Goal: Navigation & Orientation: Find specific page/section

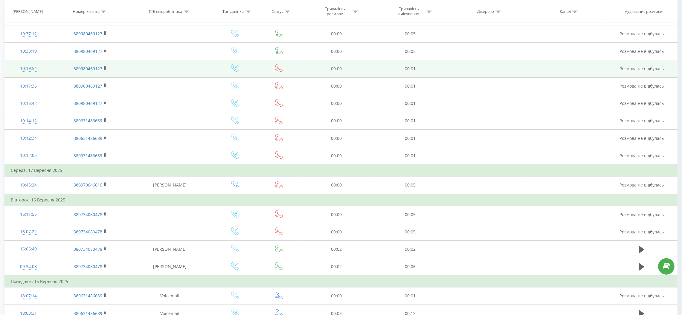
scroll to position [90, 0]
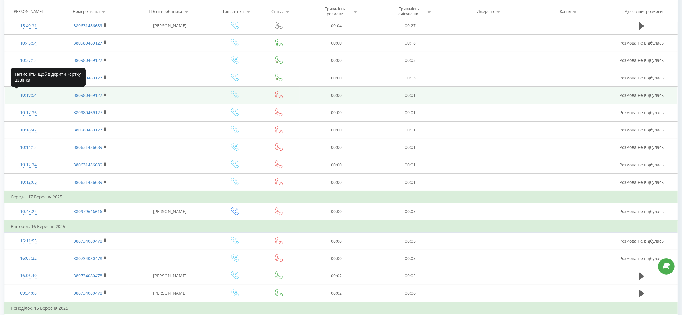
click at [26, 96] on div "10:19:54" at bounding box center [28, 95] width 35 height 12
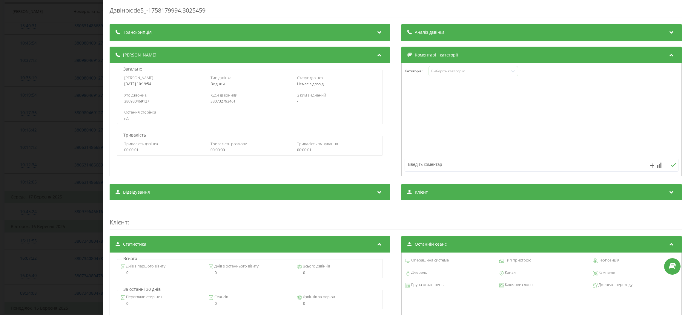
click at [10, 36] on div "Дзвінок : de5_-1758179994.3025459 Транскрипція Для AI-аналізу майбутніх дзвінкі…" at bounding box center [344, 157] width 688 height 315
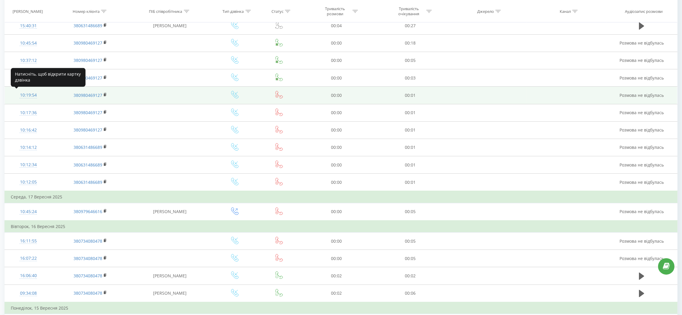
click at [28, 94] on div "10:19:54" at bounding box center [28, 95] width 35 height 12
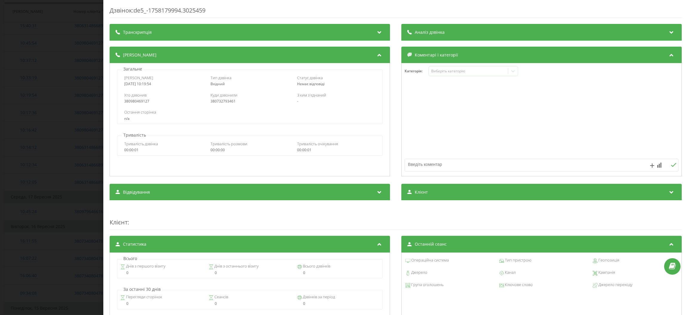
click at [29, 80] on div "Дзвінок : de5_-1758179994.3025459 Транскрипція Для AI-аналізу майбутніх дзвінкі…" at bounding box center [344, 157] width 688 height 315
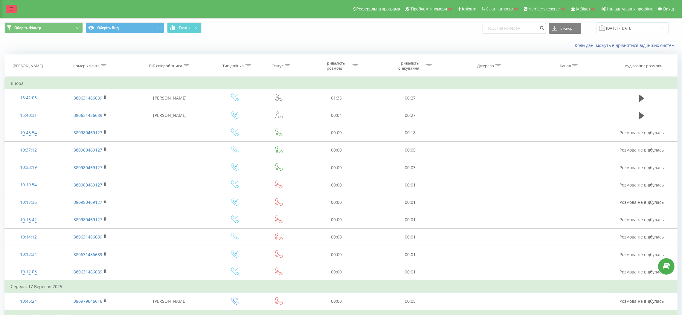
click at [8, 10] on link at bounding box center [11, 9] width 11 height 8
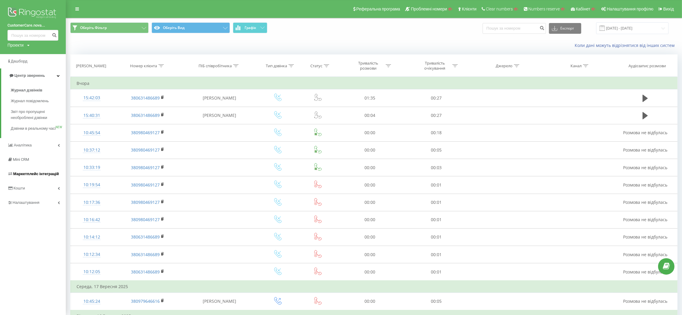
click at [29, 176] on span "Маркетплейс інтеграцій" at bounding box center [36, 174] width 46 height 4
